Goal: Task Accomplishment & Management: Manage account settings

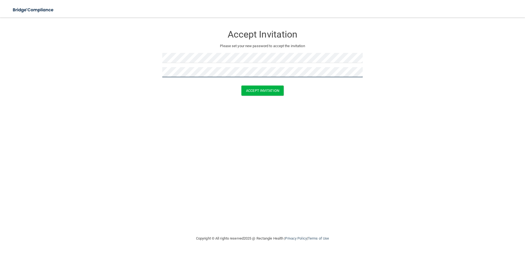
click at [241, 86] on button "Accept Invitation" at bounding box center [262, 91] width 42 height 10
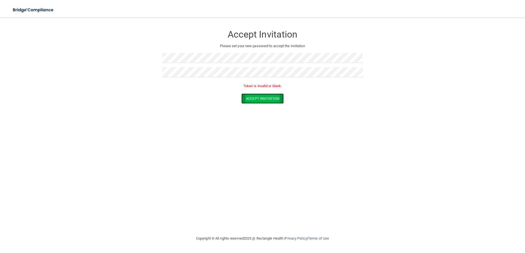
click at [251, 100] on button "Accept Invitation" at bounding box center [262, 99] width 42 height 10
click at [256, 88] on p "Token is invalid or blank." at bounding box center [262, 86] width 200 height 7
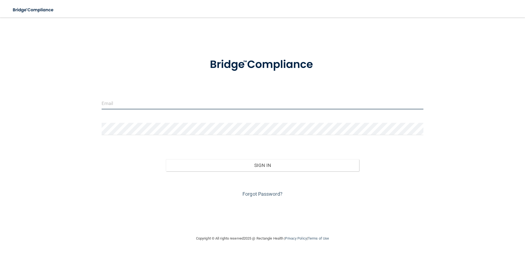
click at [172, 106] on input "email" at bounding box center [263, 103] width 322 height 12
type input "[PERSON_NAME][EMAIL_ADDRESS][DOMAIN_NAME]"
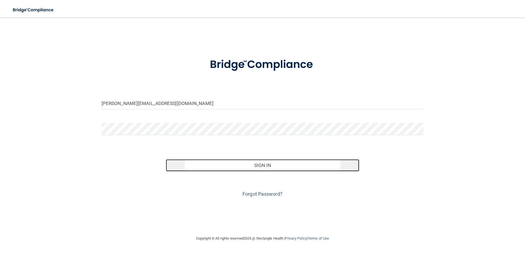
click at [196, 167] on button "Sign In" at bounding box center [262, 165] width 193 height 12
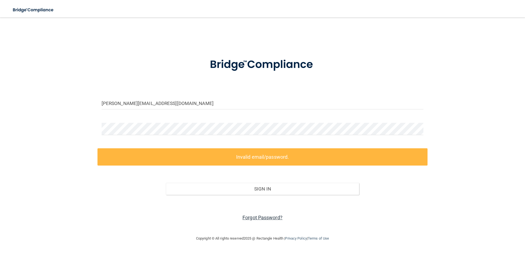
click at [248, 219] on link "Forgot Password?" at bounding box center [262, 218] width 40 height 6
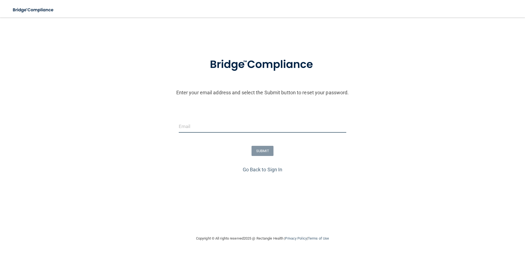
click at [223, 130] on input "email" at bounding box center [263, 127] width 168 height 12
type input "[PERSON_NAME][EMAIL_ADDRESS][DOMAIN_NAME]"
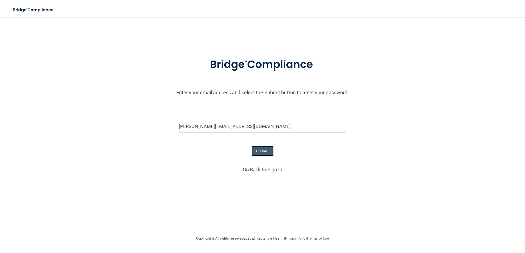
click at [269, 151] on button "SUBMIT" at bounding box center [262, 151] width 22 height 10
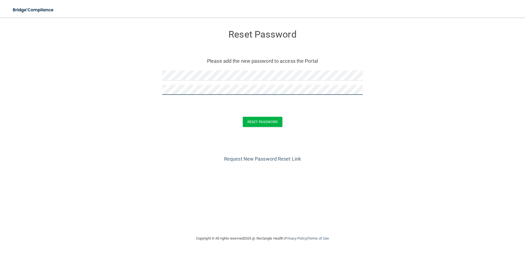
click at [243, 117] on button "Reset Password" at bounding box center [263, 122] width 40 height 10
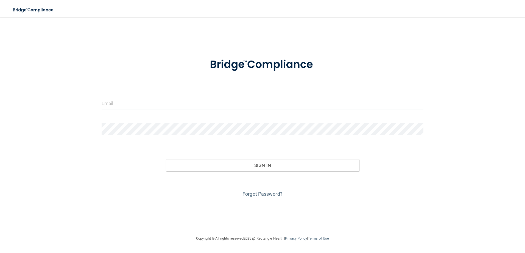
type input "[PERSON_NAME][EMAIL_ADDRESS][DOMAIN_NAME]"
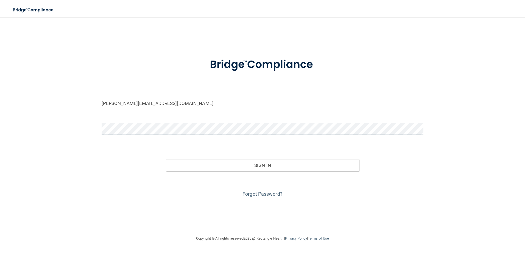
click at [86, 129] on div "[PERSON_NAME][EMAIL_ADDRESS][DOMAIN_NAME] Invalid email/password. You don't hav…" at bounding box center [262, 126] width 503 height 207
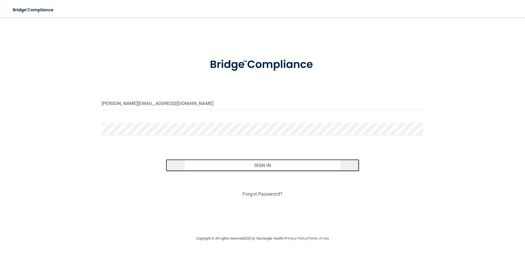
click at [265, 168] on button "Sign In" at bounding box center [262, 165] width 193 height 12
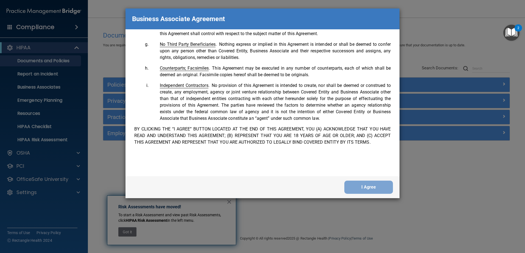
scroll to position [1120, 0]
click at [371, 191] on button "I Agree" at bounding box center [368, 187] width 49 height 13
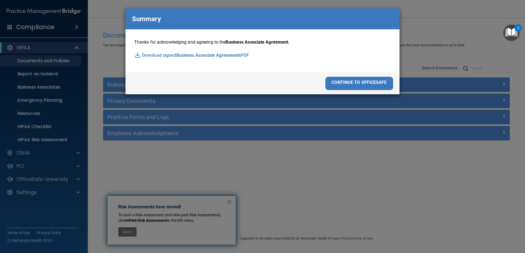
click at [352, 81] on div "continue to officesafe" at bounding box center [359, 83] width 68 height 13
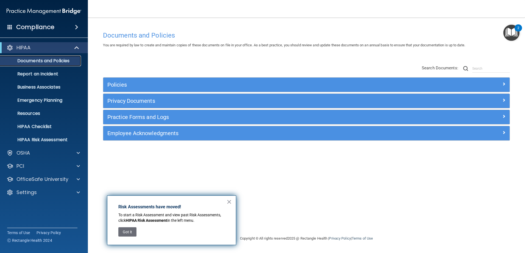
click at [35, 59] on p "Documents and Policies" at bounding box center [41, 60] width 75 height 5
click at [34, 76] on p "Report an Incident" at bounding box center [41, 73] width 75 height 5
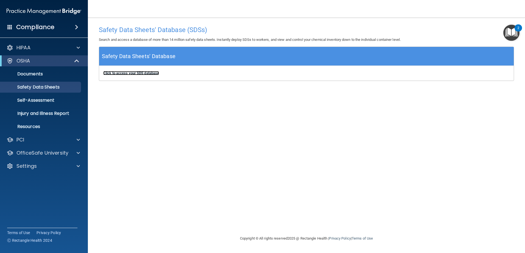
click at [124, 72] on b "Click to access your SDS database" at bounding box center [131, 73] width 56 height 4
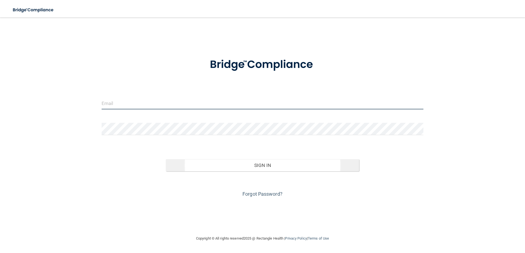
type input "[PERSON_NAME][EMAIL_ADDRESS][DOMAIN_NAME]"
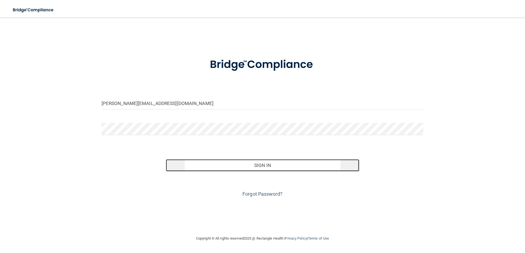
click at [233, 166] on button "Sign In" at bounding box center [262, 165] width 193 height 12
